Goal: Information Seeking & Learning: Learn about a topic

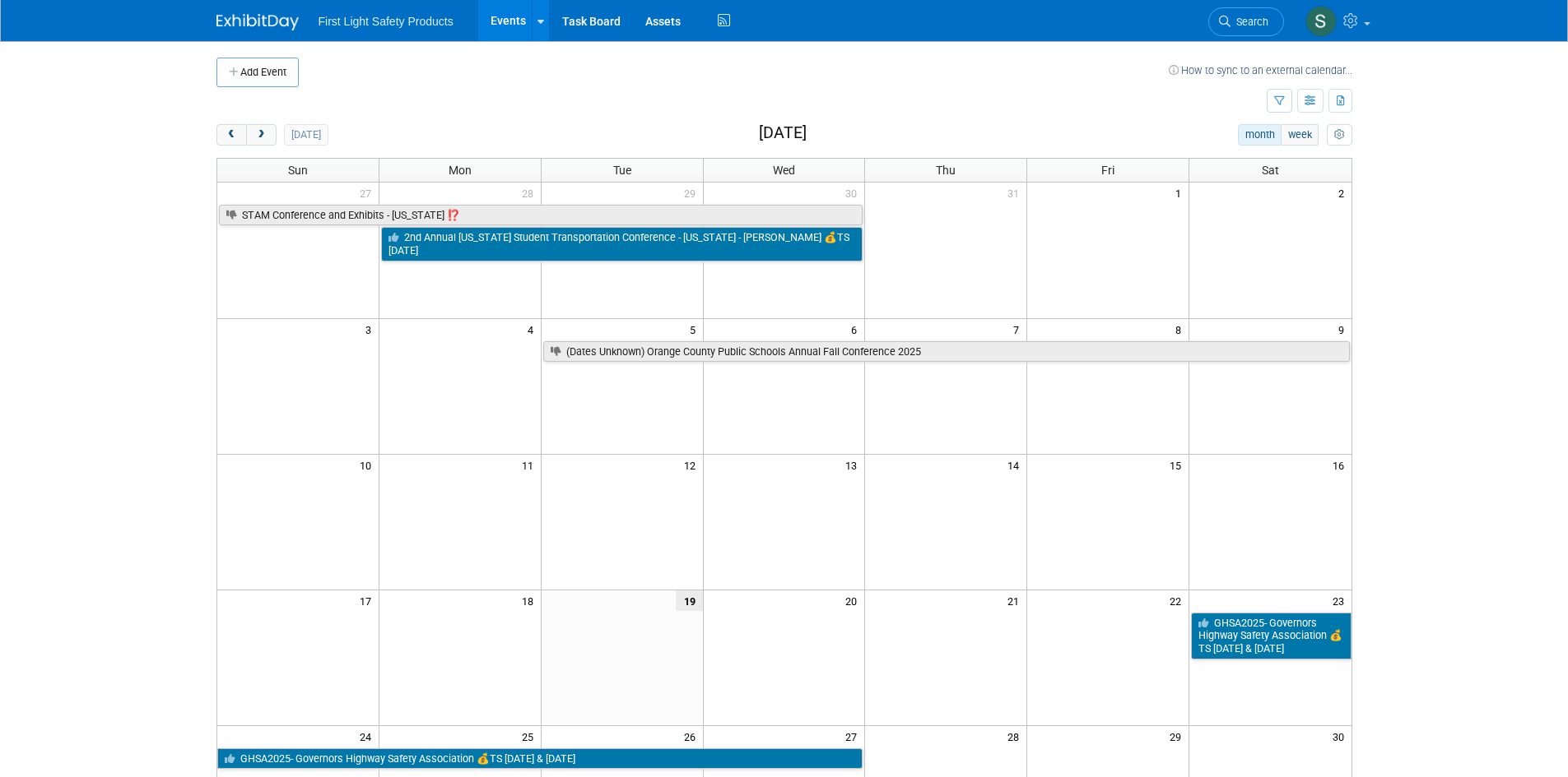
click at [1471, 494] on body "First Light Safety Products Events Add Event Bulk Upload Events Shareable Event…" at bounding box center [784, 388] width 1568 height 777
click at [233, 132] on span "prev" at bounding box center [231, 135] width 13 height 11
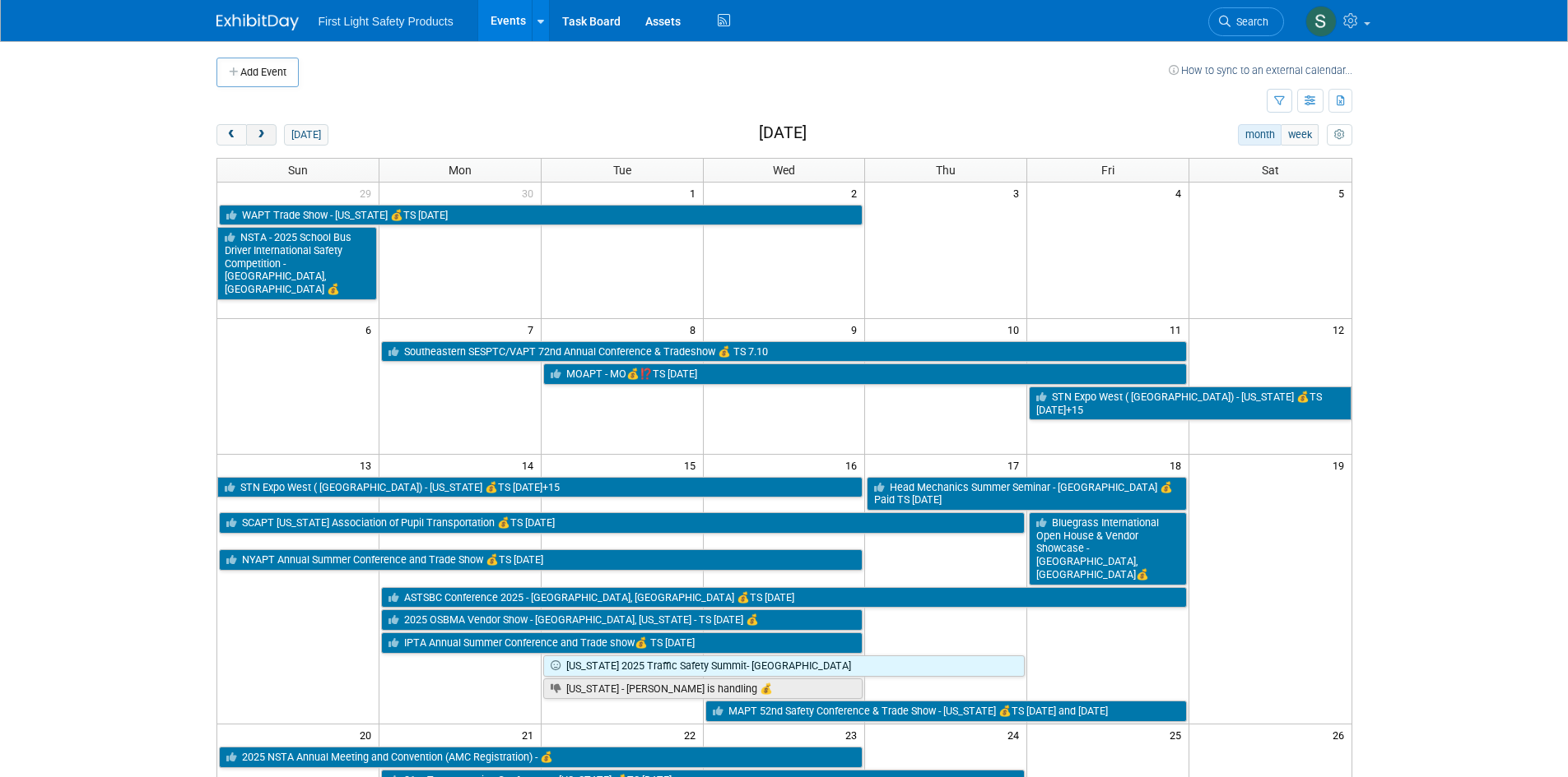
click at [258, 143] on button "next" at bounding box center [261, 135] width 30 height 22
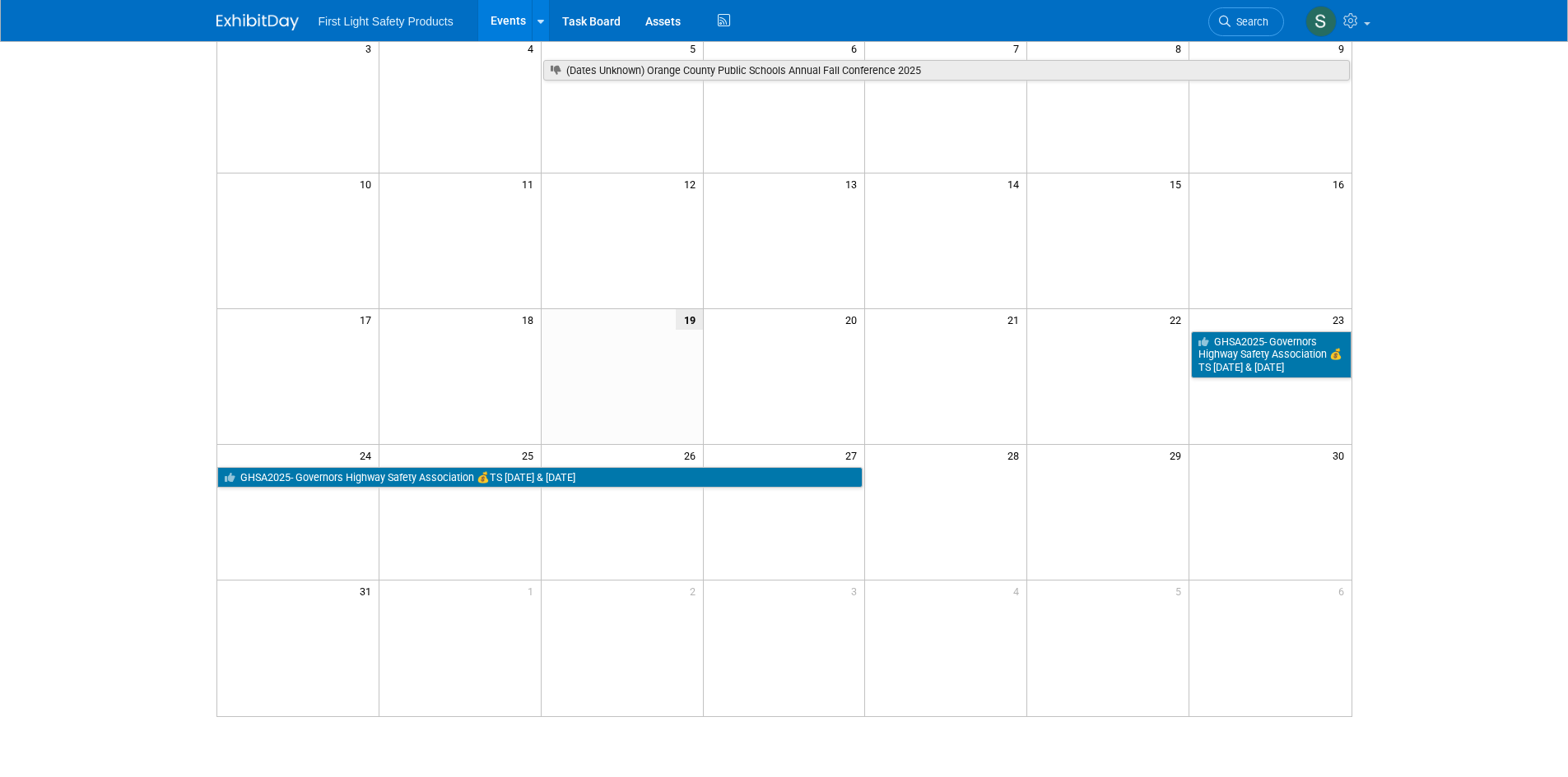
scroll to position [329, 0]
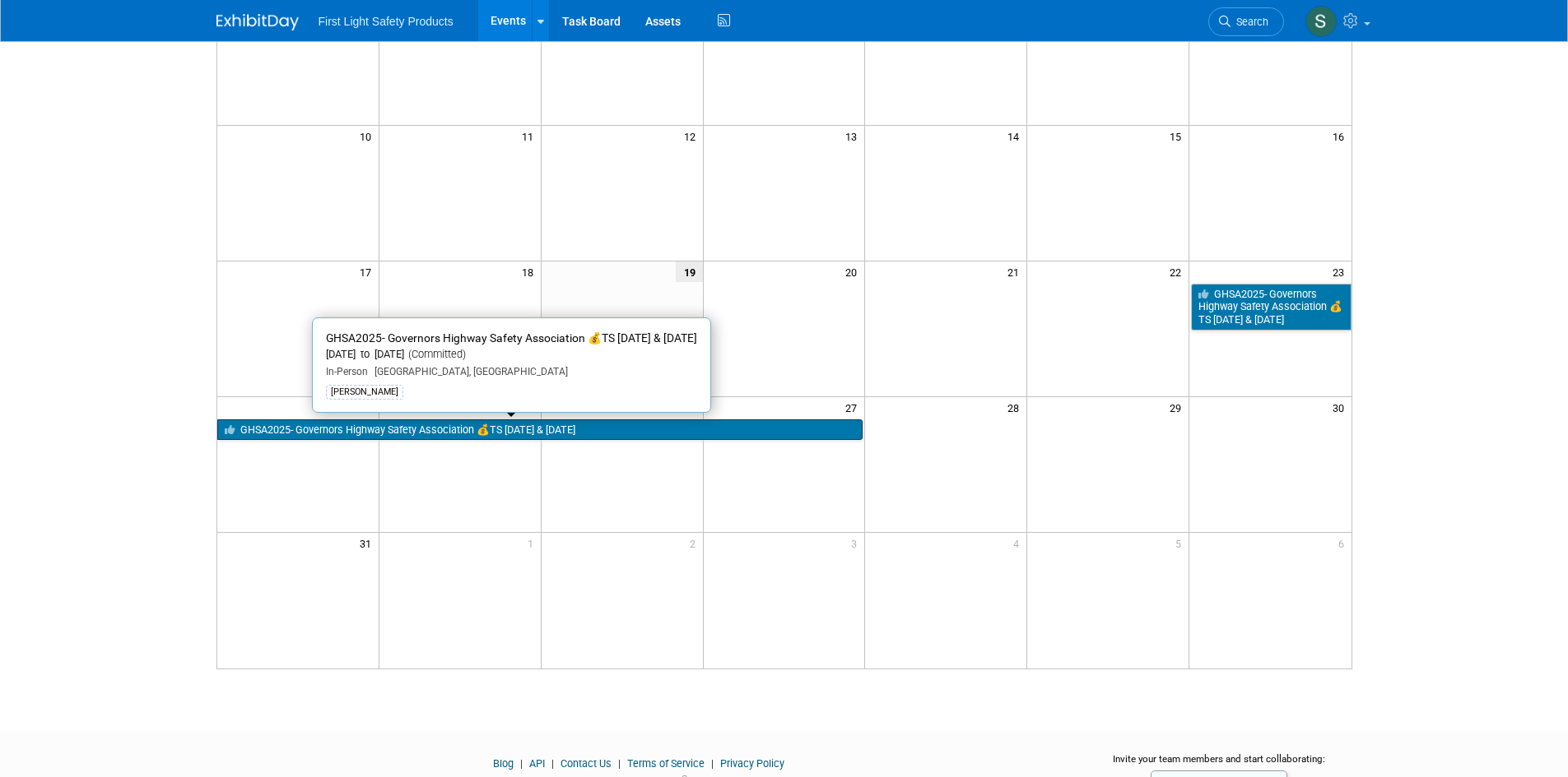
click at [538, 435] on link "GHSA2025- Governors Highway Safety Association 💰TS [DATE] & [DATE]" at bounding box center [540, 431] width 646 height 22
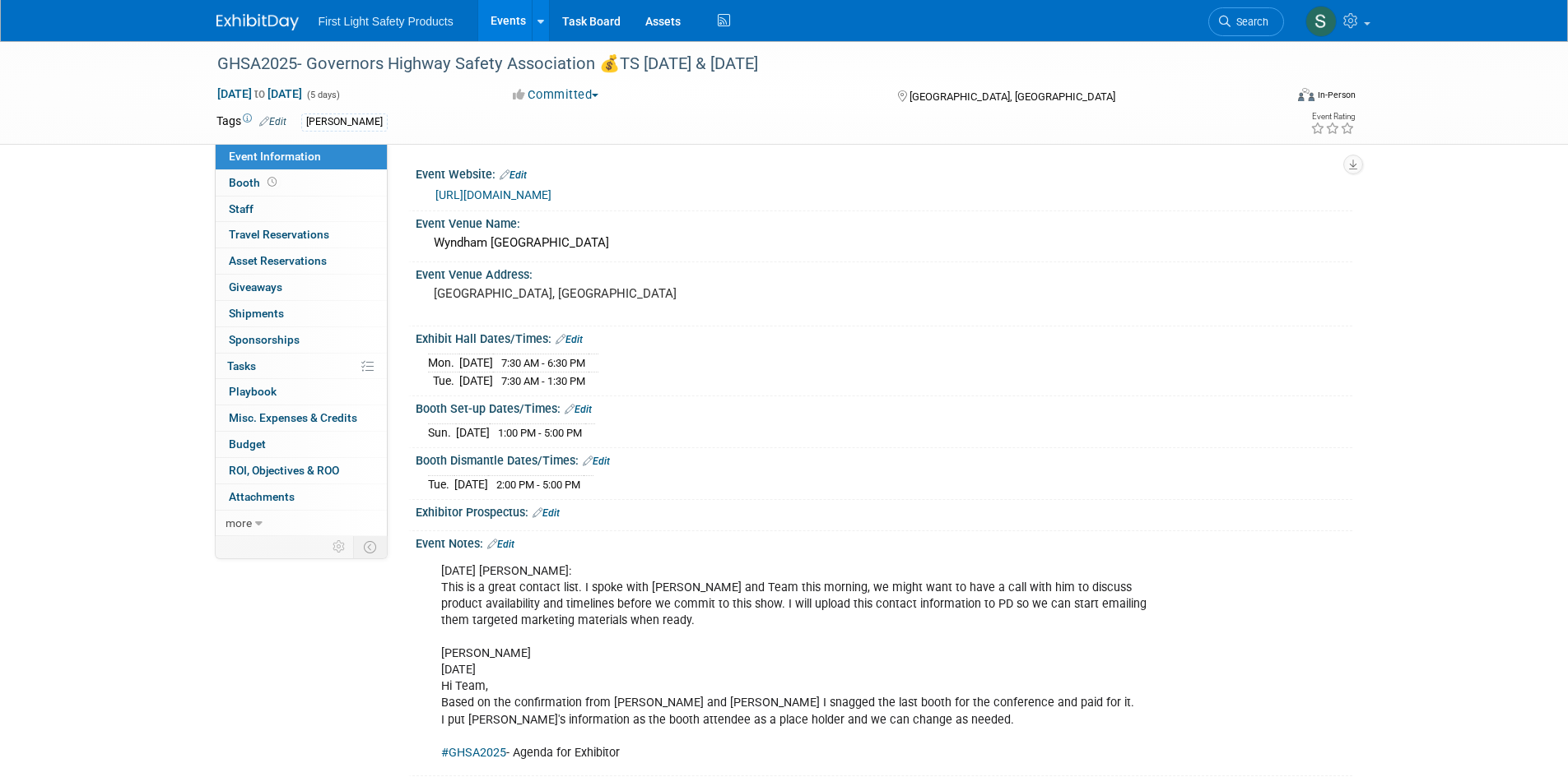
drag, startPoint x: 635, startPoint y: 190, endPoint x: 424, endPoint y: 200, distance: 211.2
click at [424, 200] on div "[URL][DOMAIN_NAME]" at bounding box center [884, 194] width 937 height 25
copy link "[URL][DOMAIN_NAME]"
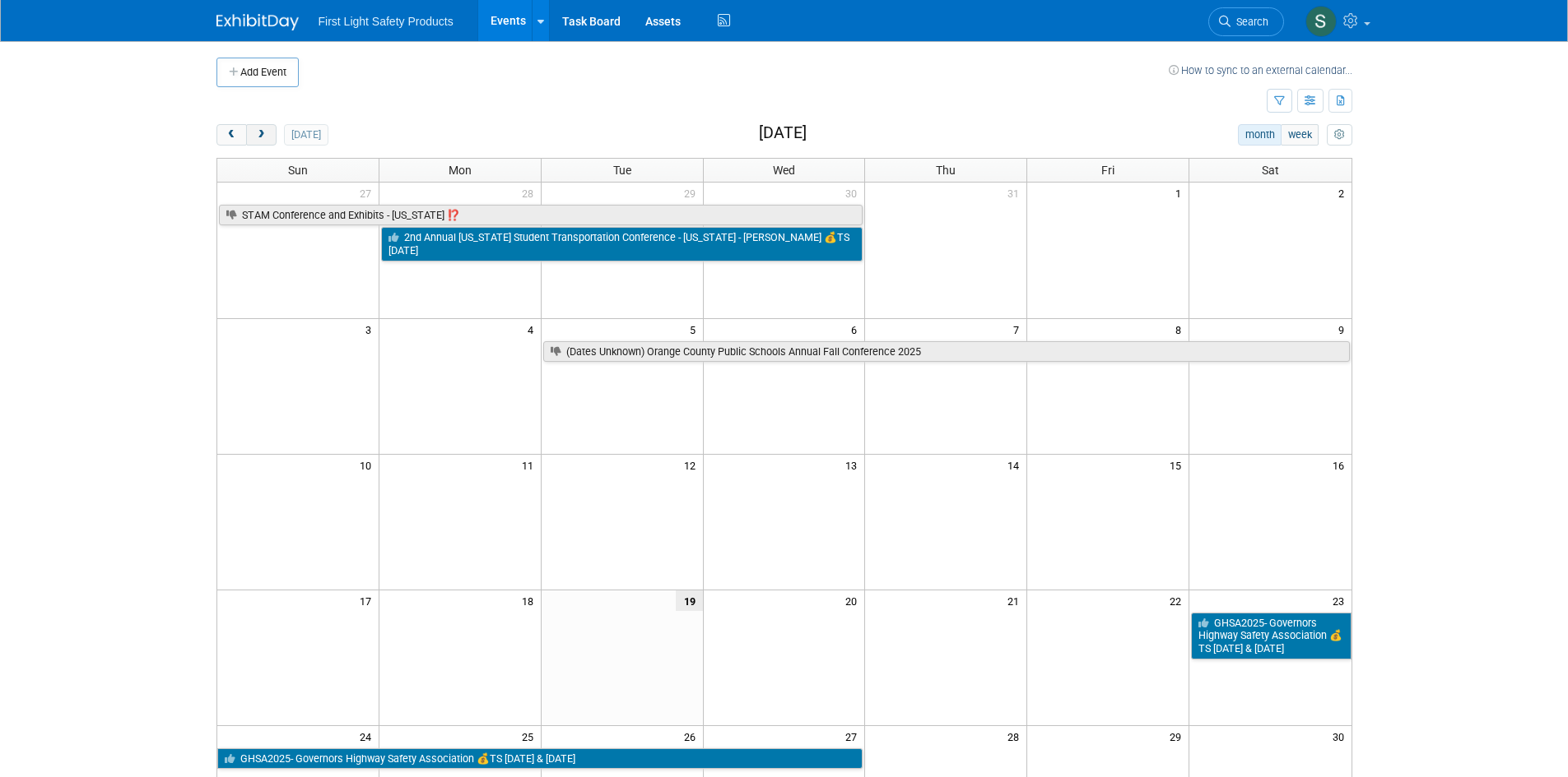
click at [266, 138] on span "next" at bounding box center [261, 135] width 13 height 11
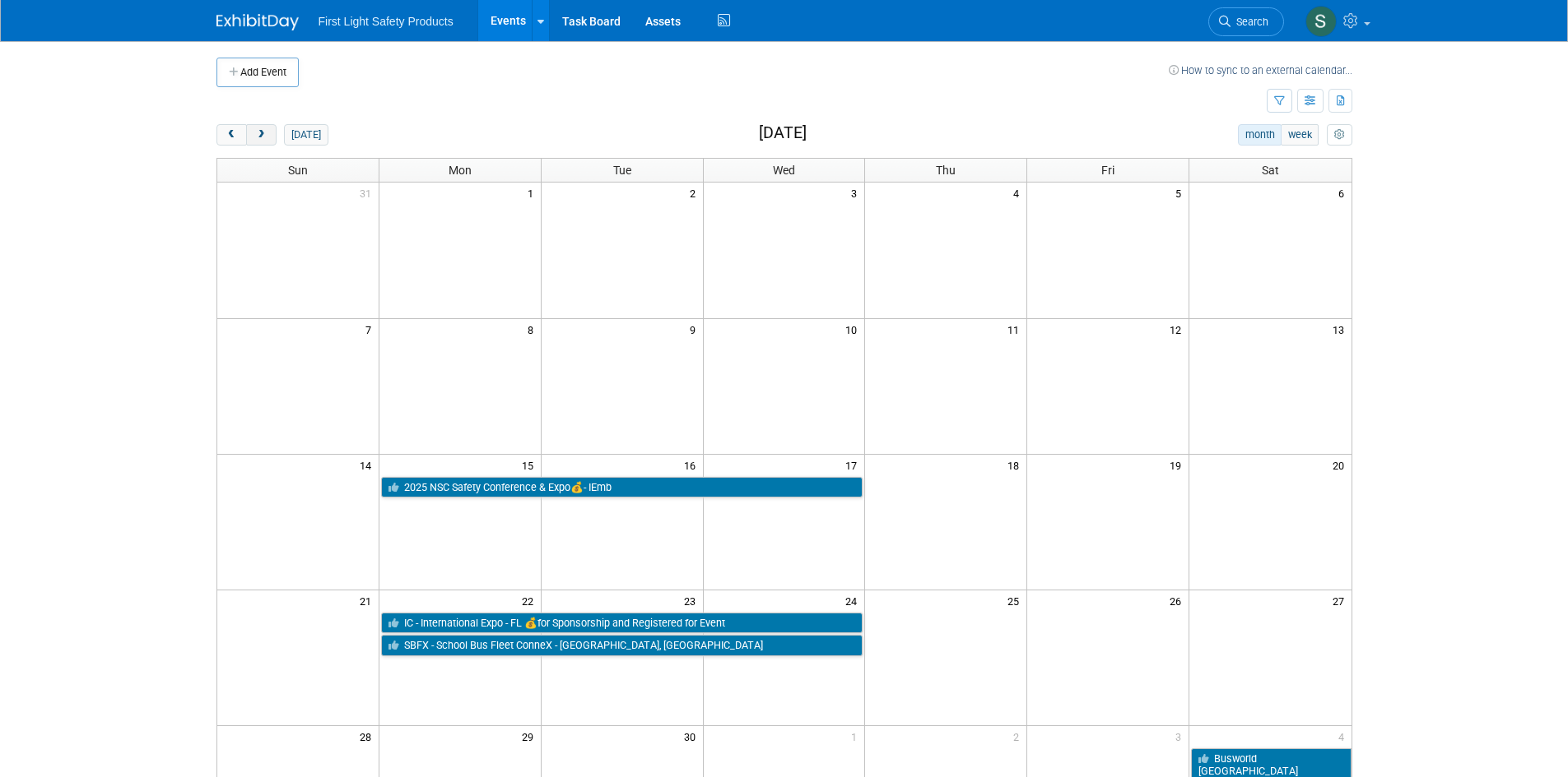
click at [271, 142] on button "next" at bounding box center [261, 135] width 30 height 22
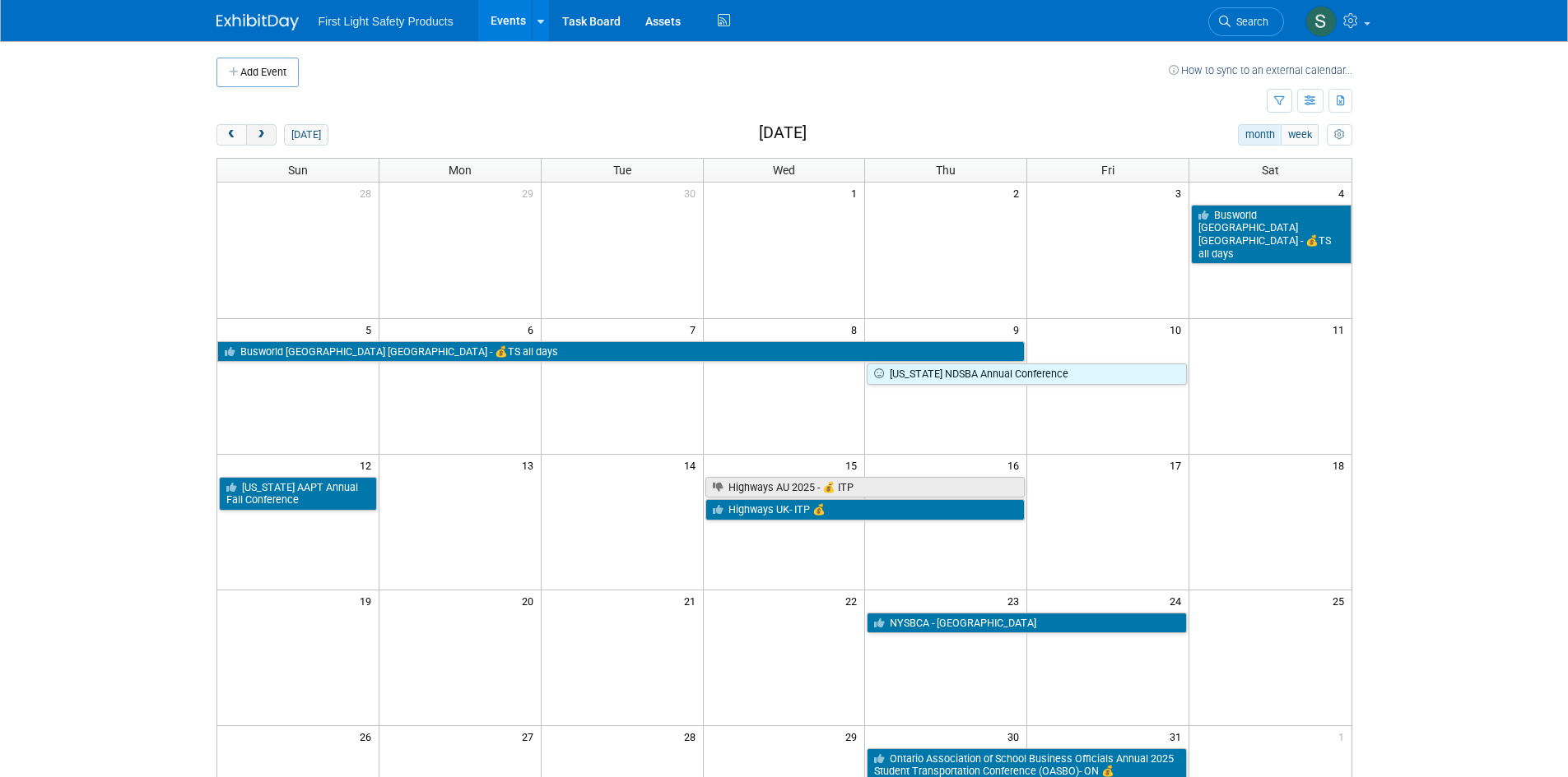
click at [268, 135] on button "next" at bounding box center [261, 135] width 30 height 22
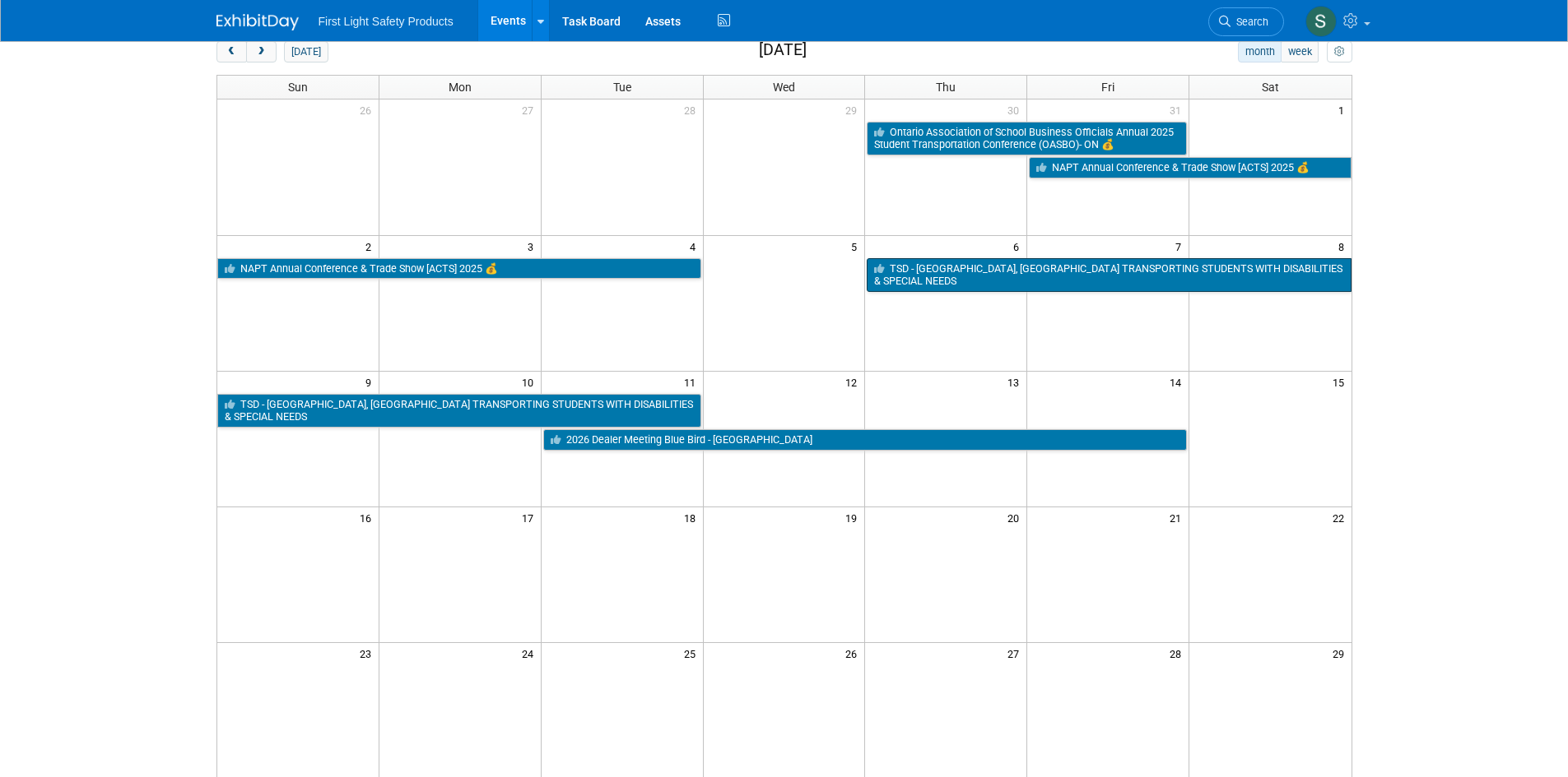
scroll to position [83, 0]
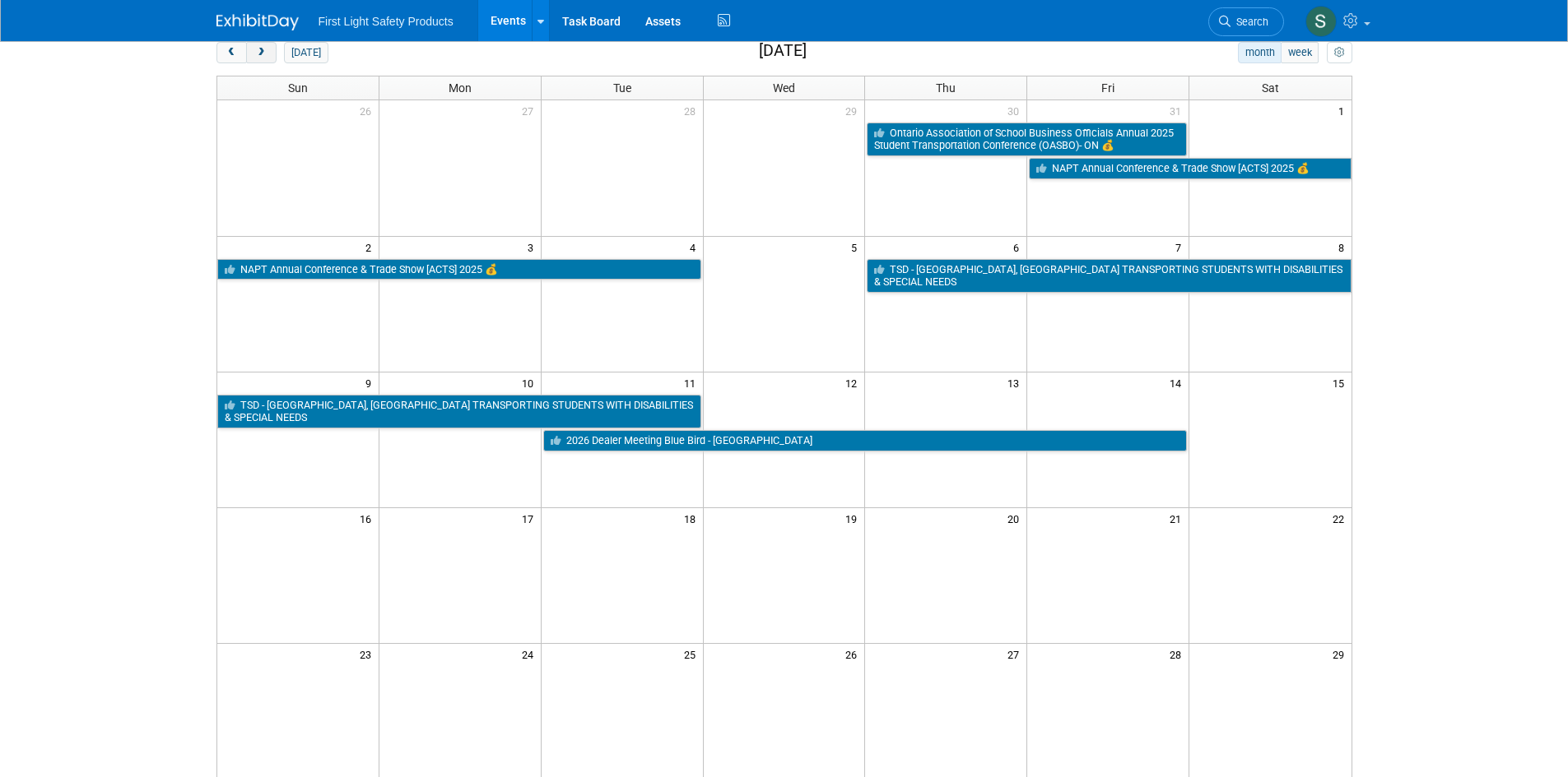
click at [258, 48] on span "next" at bounding box center [261, 53] width 13 height 11
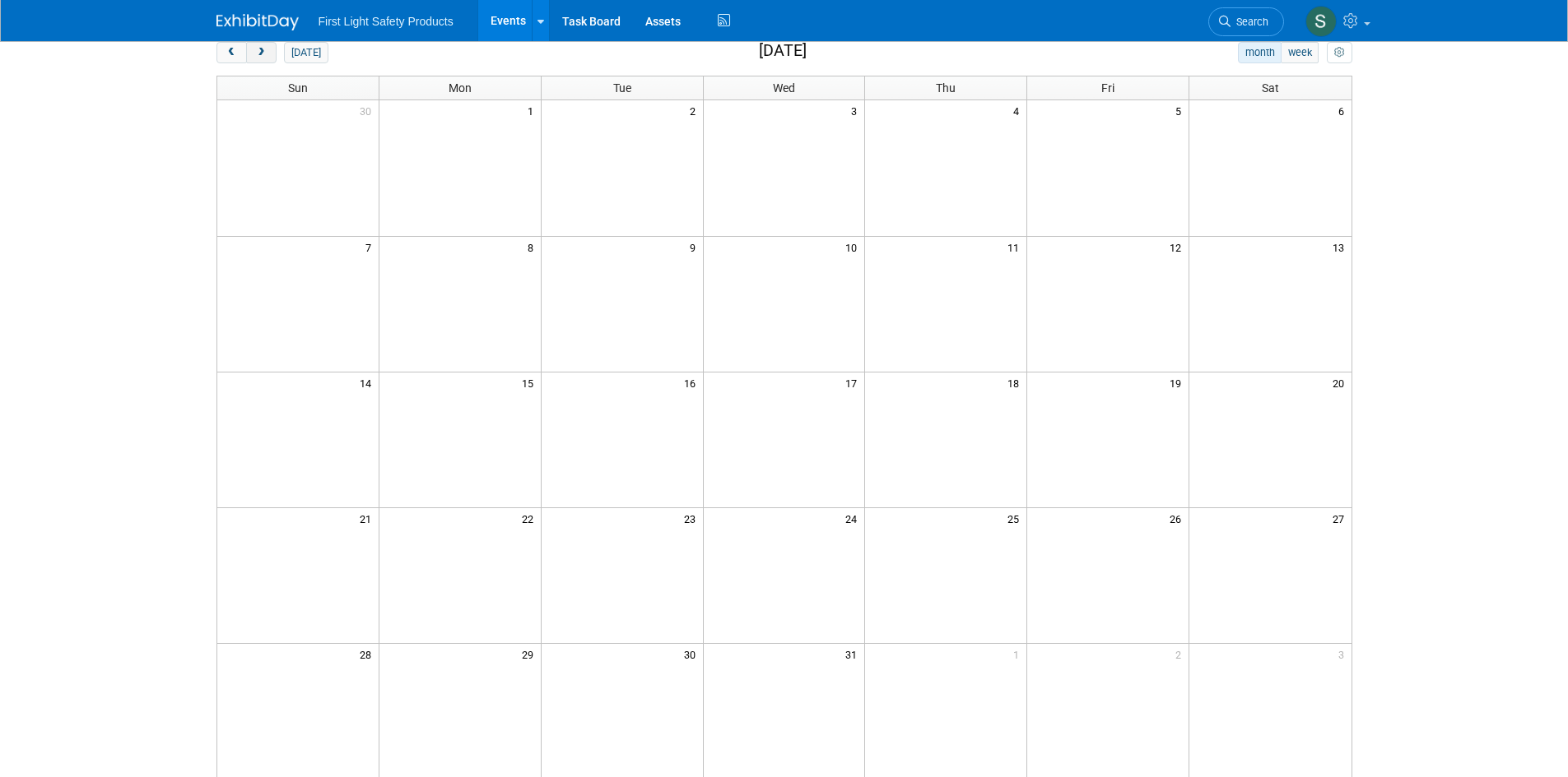
click at [257, 50] on span "next" at bounding box center [261, 53] width 13 height 11
click at [230, 52] on span "prev" at bounding box center [231, 53] width 13 height 11
